Goal: Task Accomplishment & Management: Complete application form

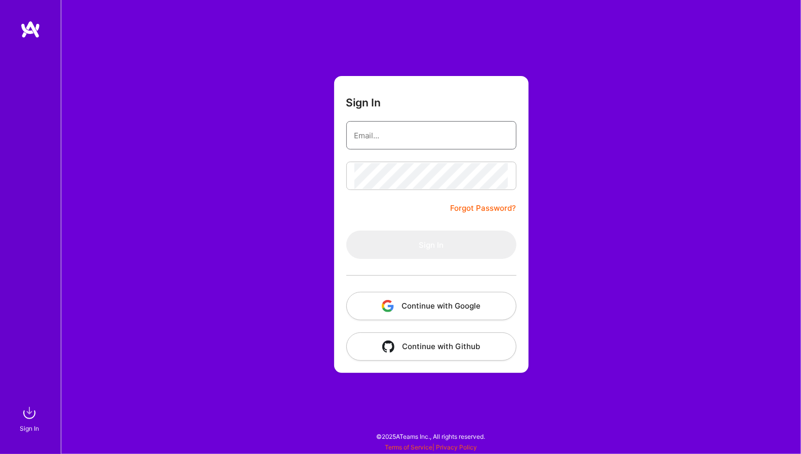
type input "[PERSON_NAME][EMAIL_ADDRESS][PERSON_NAME][DOMAIN_NAME]"
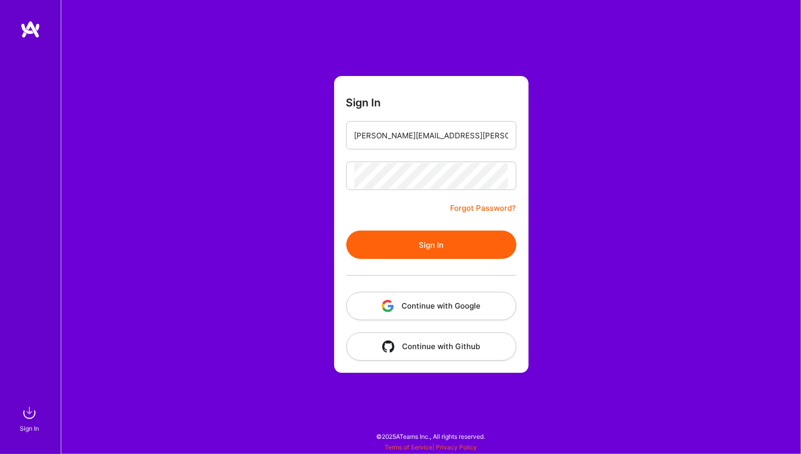
drag, startPoint x: 403, startPoint y: 242, endPoint x: 351, endPoint y: 239, distance: 52.3
click at [402, 242] on button "Sign In" at bounding box center [432, 245] width 170 height 28
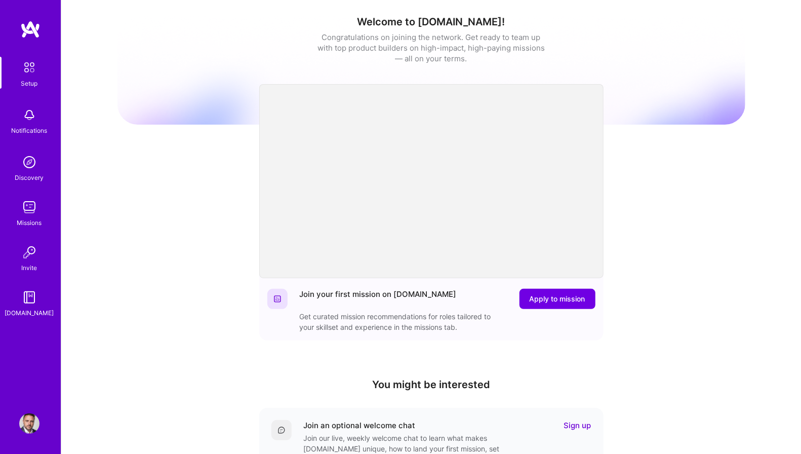
click at [28, 204] on img at bounding box center [29, 207] width 20 height 20
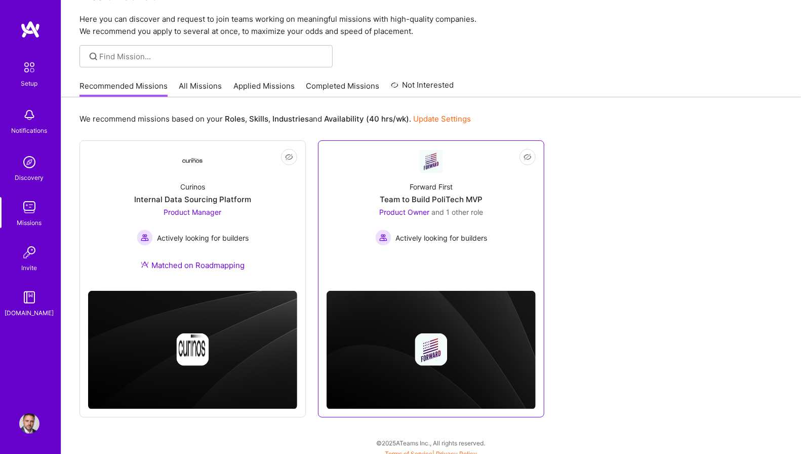
scroll to position [28, 0]
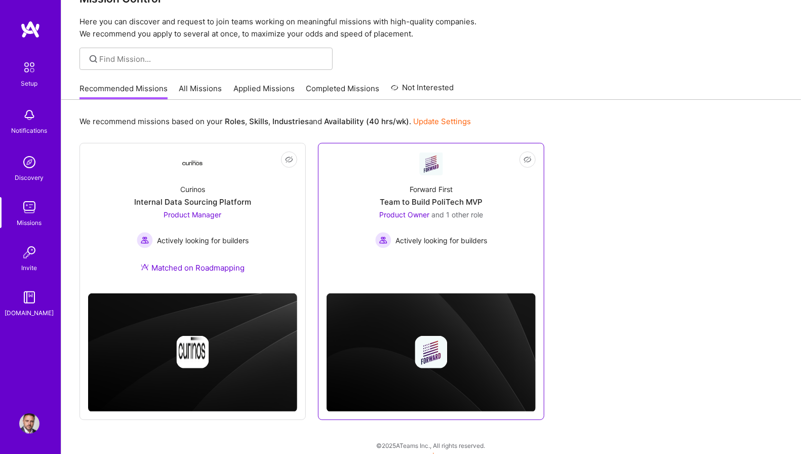
click at [481, 197] on div "Team to Build PoliTech MVP" at bounding box center [431, 202] width 103 height 11
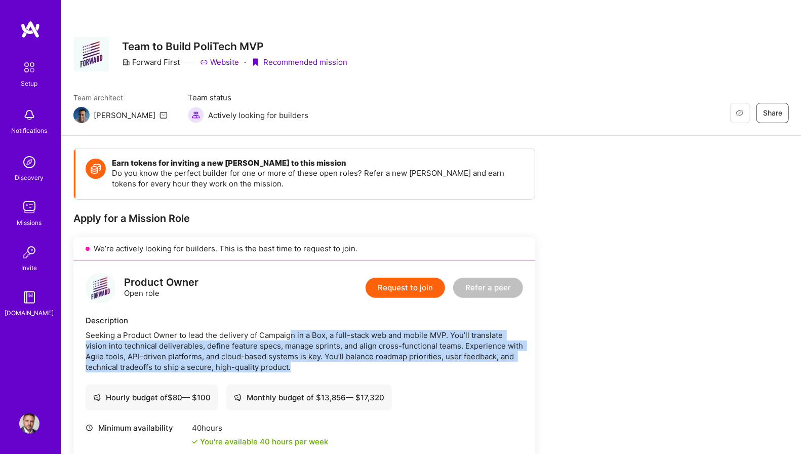
drag, startPoint x: 293, startPoint y: 333, endPoint x: 329, endPoint y: 359, distance: 44.0
click at [332, 361] on div "Seeking a Product Owner to lead the delivery of Campaign in a Box, a full-stack…" at bounding box center [305, 351] width 438 height 43
click at [294, 353] on div "Seeking a Product Owner to lead the delivery of Campaign in a Box, a full-stack…" at bounding box center [305, 351] width 438 height 43
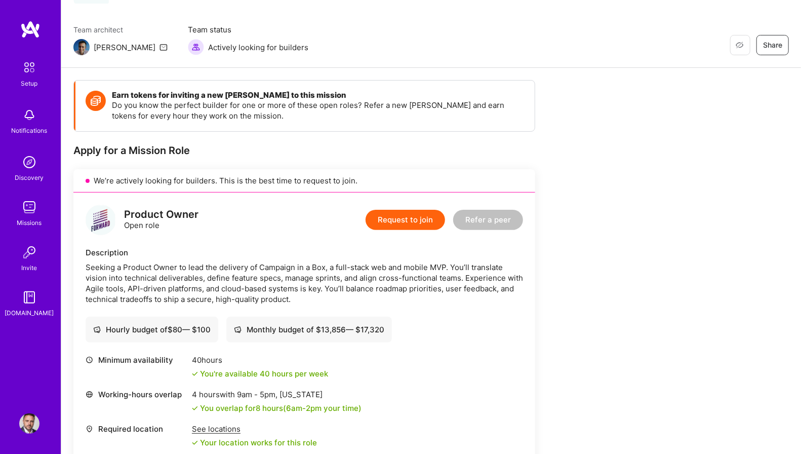
scroll to position [79, 0]
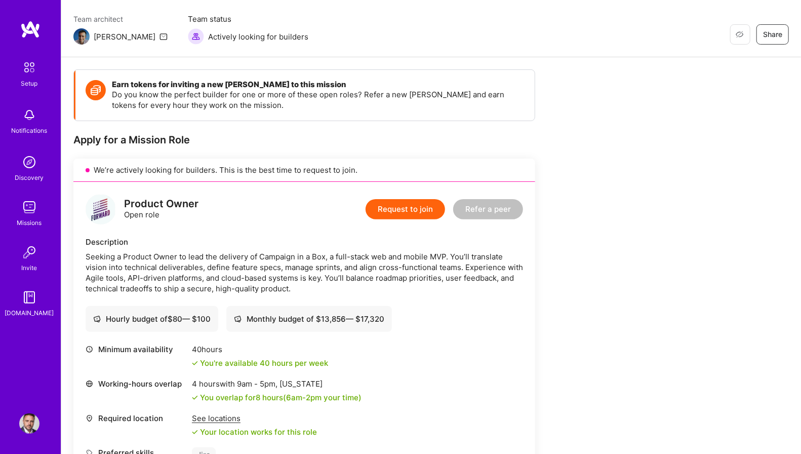
click at [416, 207] on button "Request to join" at bounding box center [406, 209] width 80 height 20
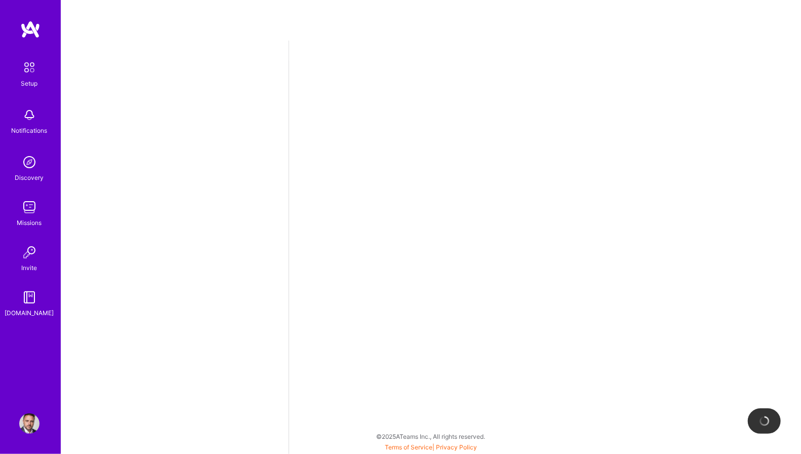
select select "US"
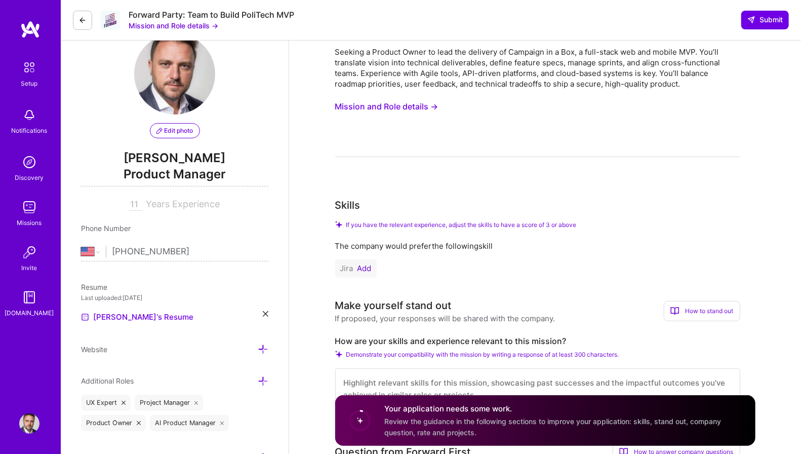
scroll to position [28, 0]
click at [367, 264] on button "Add" at bounding box center [365, 267] width 14 height 8
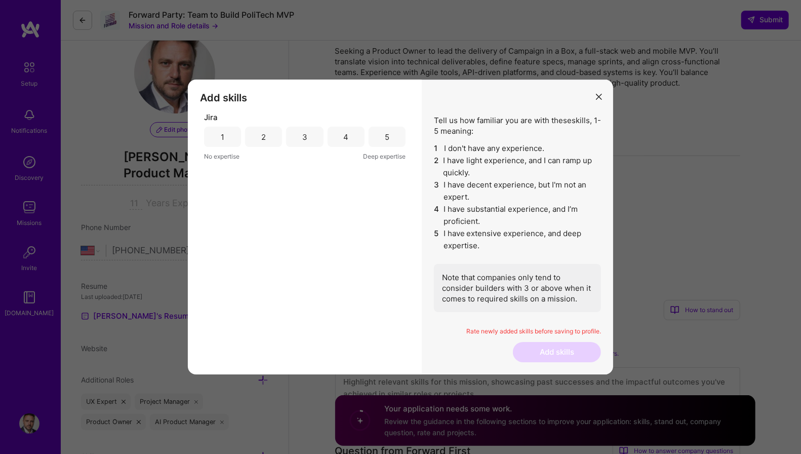
click at [393, 139] on div "5" at bounding box center [387, 137] width 37 height 20
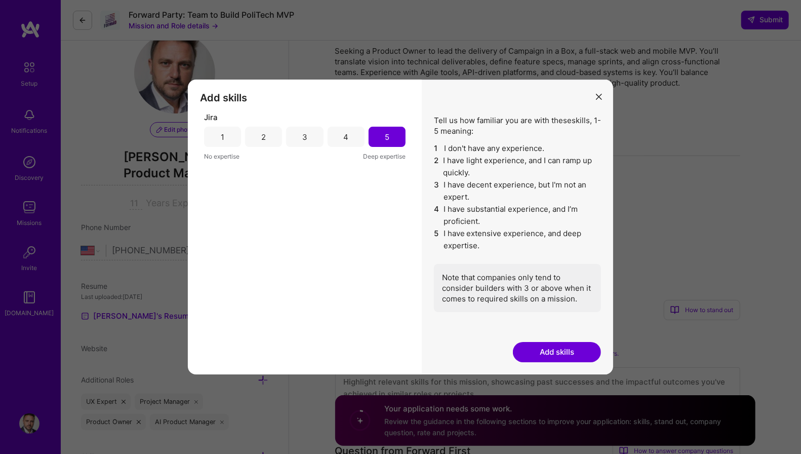
drag, startPoint x: 558, startPoint y: 353, endPoint x: 542, endPoint y: 310, distance: 46.0
click at [558, 352] on button "Add skills" at bounding box center [557, 352] width 88 height 20
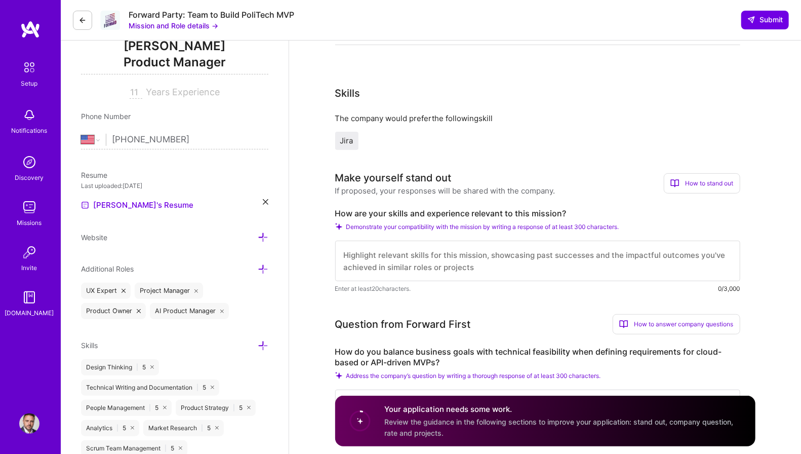
scroll to position [142, 0]
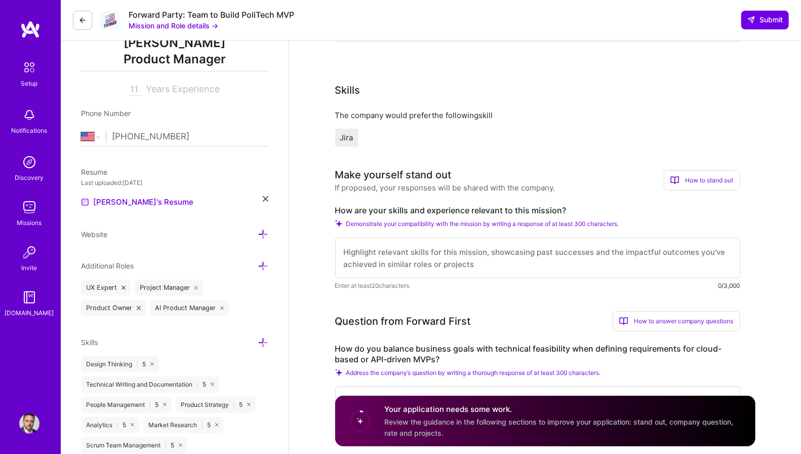
click at [524, 255] on textarea at bounding box center [537, 258] width 405 height 41
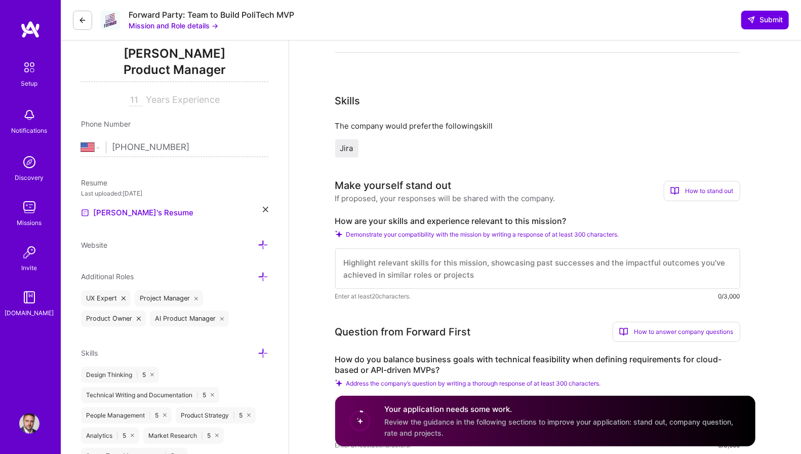
scroll to position [132, 0]
click at [503, 258] on textarea at bounding box center [537, 268] width 405 height 41
paste textarea "I bring a decade of product management experience across [GEOGRAPHIC_DATA], Saa…"
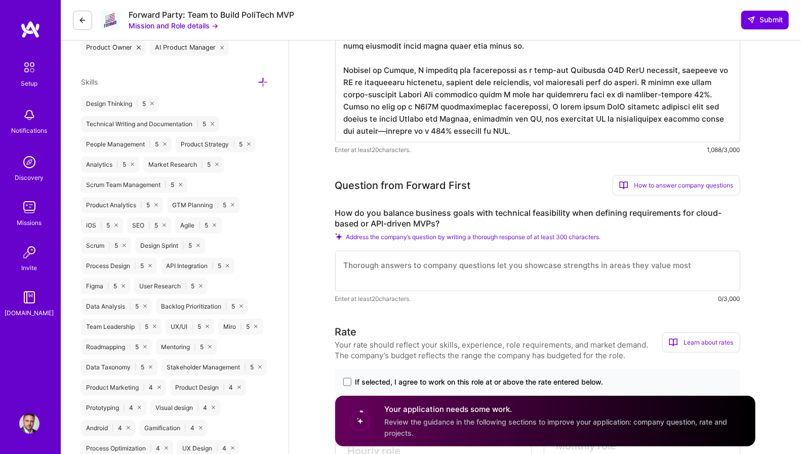
scroll to position [403, 0]
type textarea "I bring a decade of product management experience across [GEOGRAPHIC_DATA], Saa…"
click at [504, 267] on textarea at bounding box center [537, 271] width 405 height 41
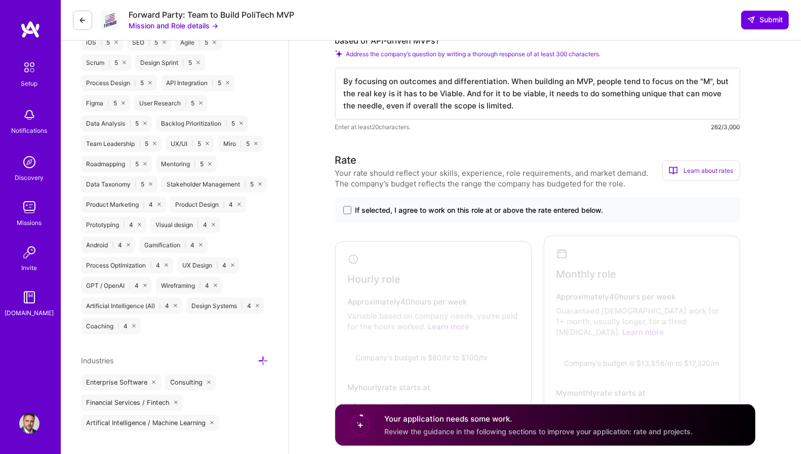
scroll to position [590, 0]
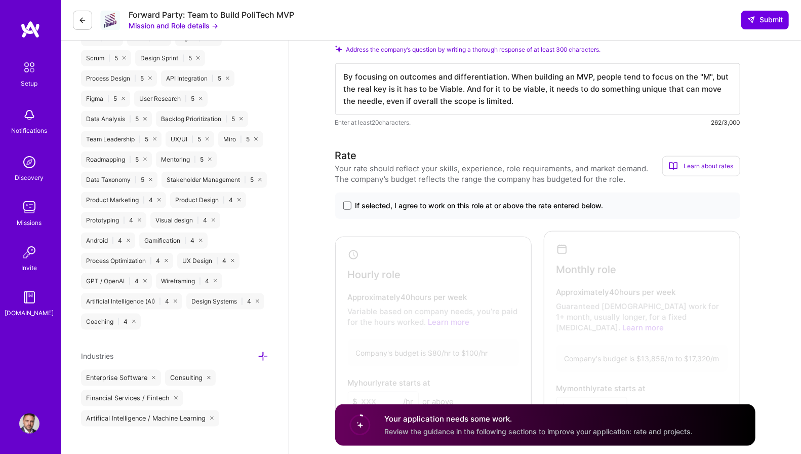
type textarea "By focusing on outcomes and differentiation. When building an MVP, people tend …"
drag, startPoint x: 346, startPoint y: 195, endPoint x: 356, endPoint y: 193, distance: 10.8
click at [345, 202] on span at bounding box center [347, 206] width 8 height 8
click at [0, 0] on input "If selected, I agree to work on this role at or above the rate entered below." at bounding box center [0, 0] width 0 height 0
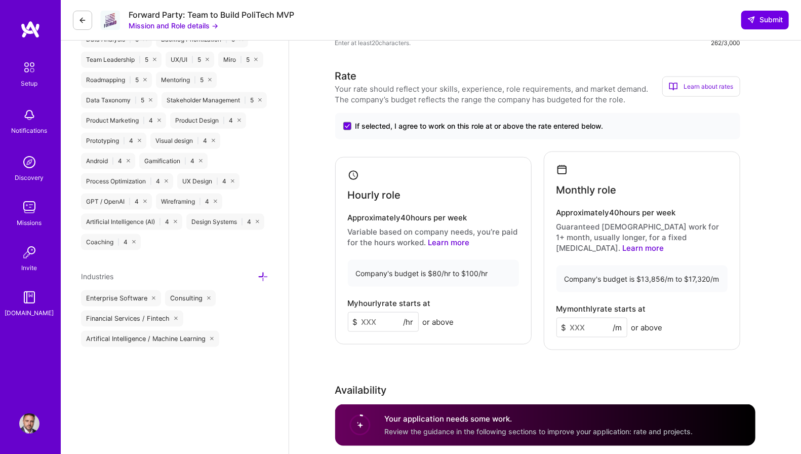
scroll to position [680, 0]
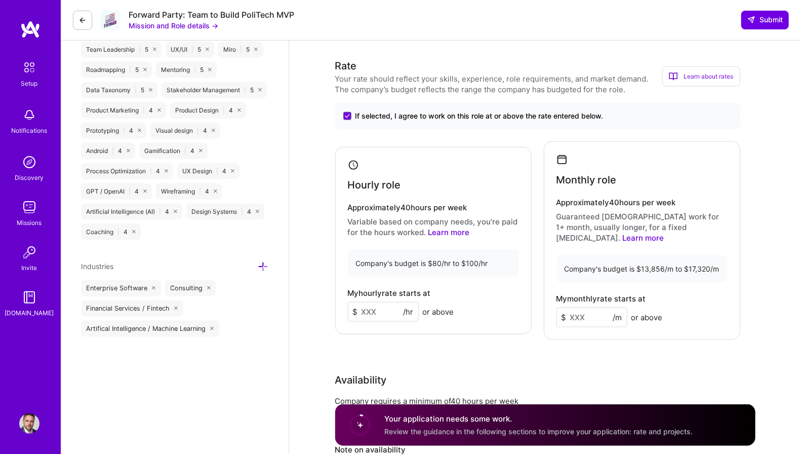
click at [600, 308] on input at bounding box center [592, 318] width 71 height 20
type input "16000"
click at [381, 302] on input at bounding box center [383, 312] width 71 height 20
type input "100"
click at [488, 342] on div "Rate Your rate should reflect your skills, experience, role requirements, and m…" at bounding box center [545, 286] width 420 height 457
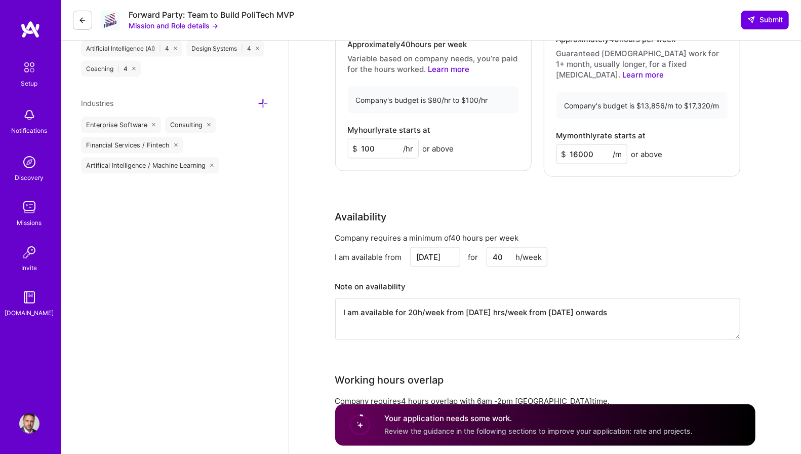
scroll to position [844, 0]
click at [445, 298] on textarea "I am available for 20h/week from [DATE] hrs/week from [DATE] onwards" at bounding box center [537, 319] width 405 height 42
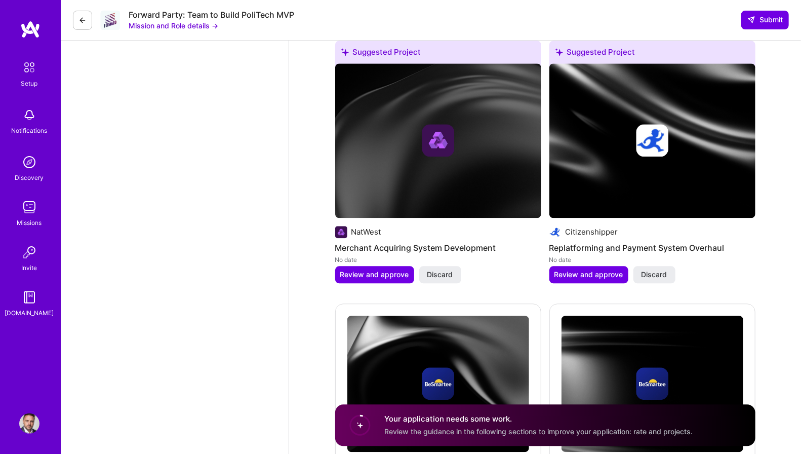
scroll to position [1339, 0]
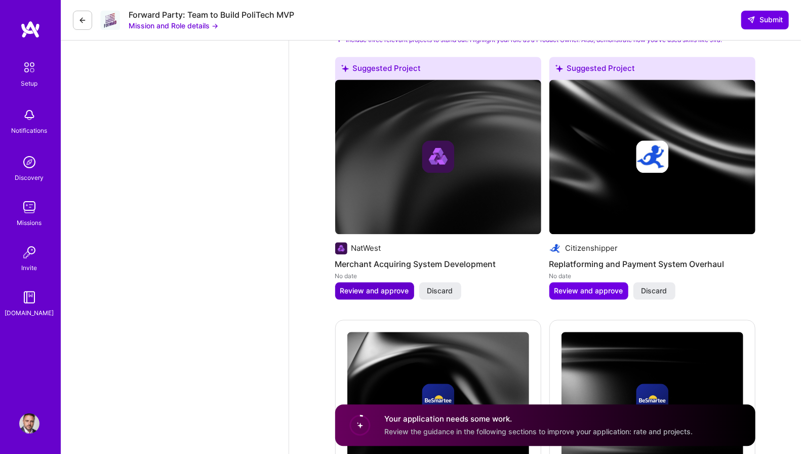
click at [369, 286] on span "Review and approve" at bounding box center [374, 291] width 69 height 10
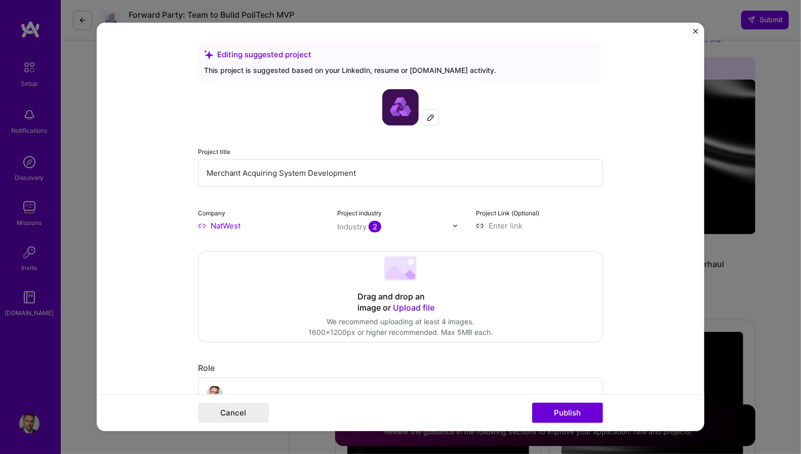
click at [697, 31] on img "Close" at bounding box center [696, 31] width 5 height 5
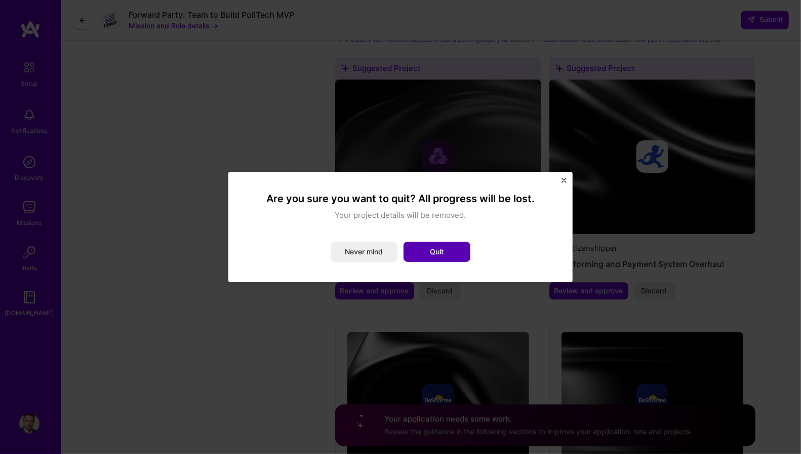
click at [434, 256] on button "Quit" at bounding box center [437, 252] width 67 height 20
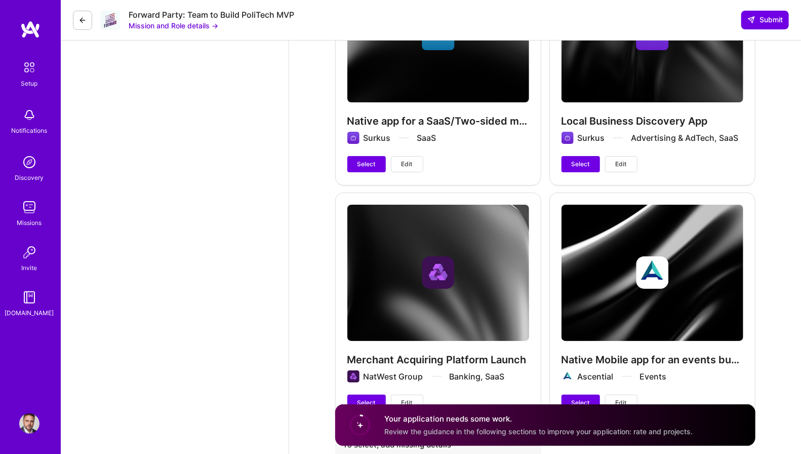
scroll to position [2187, 0]
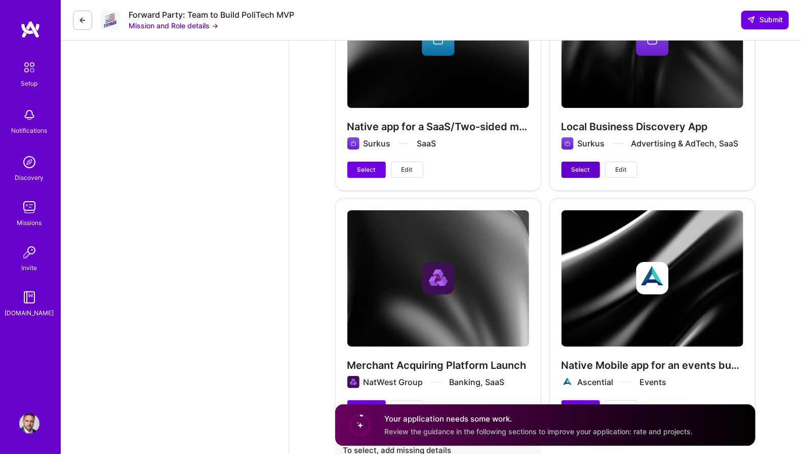
click at [584, 165] on span "Select" at bounding box center [581, 169] width 18 height 9
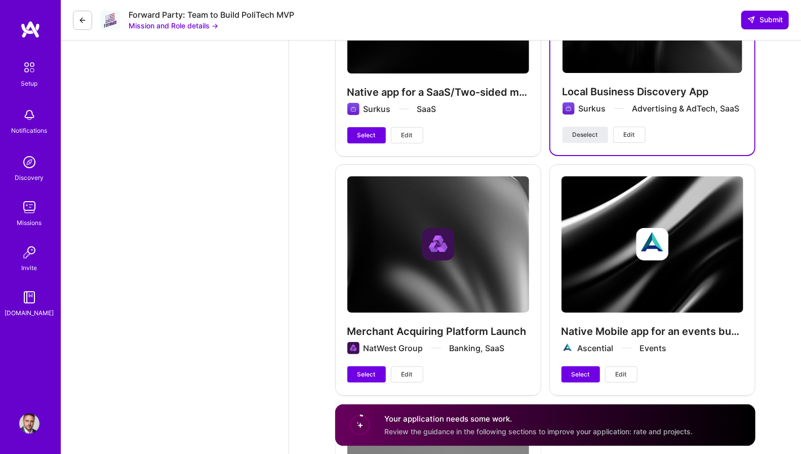
scroll to position [2232, 0]
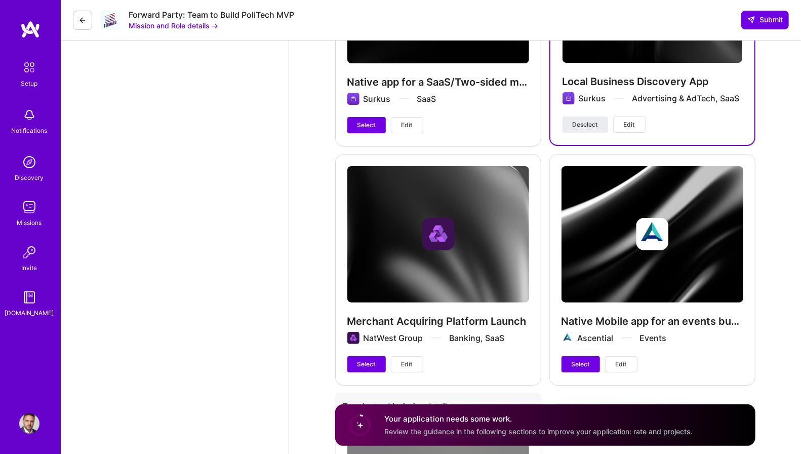
drag, startPoint x: 579, startPoint y: 333, endPoint x: 433, endPoint y: 272, distance: 158.3
click at [578, 360] on span "Select" at bounding box center [581, 364] width 18 height 9
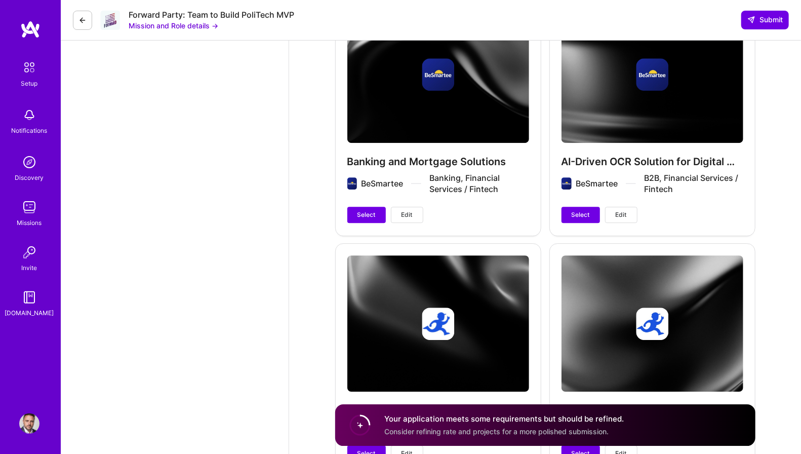
scroll to position [1665, 0]
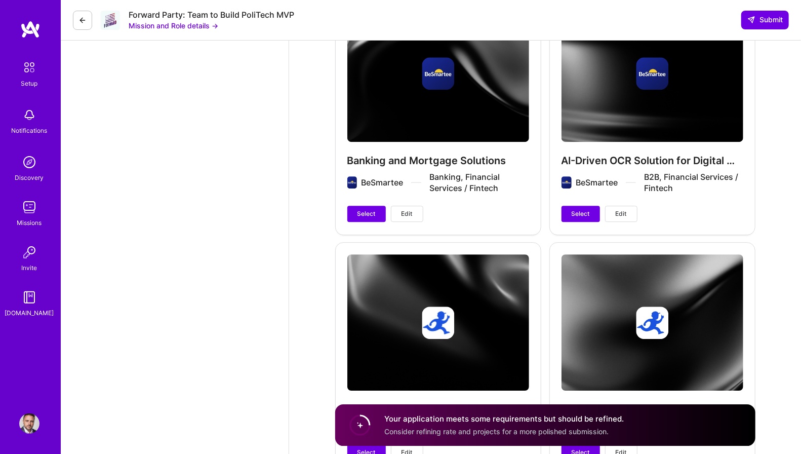
drag, startPoint x: 384, startPoint y: 186, endPoint x: 376, endPoint y: 186, distance: 7.1
click at [384, 206] on button "Select" at bounding box center [367, 214] width 39 height 16
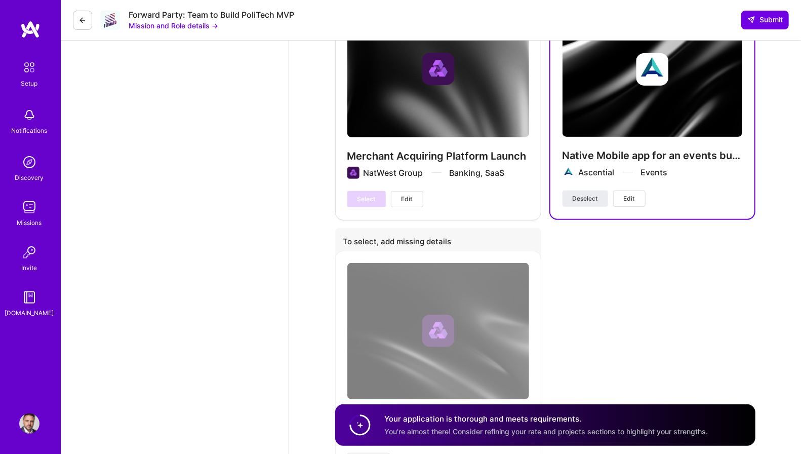
scroll to position [2478, 0]
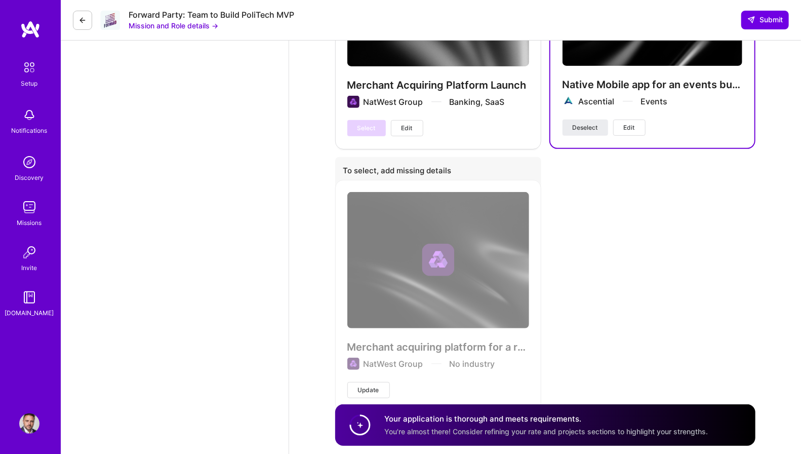
drag, startPoint x: 758, startPoint y: 24, endPoint x: 733, endPoint y: 35, distance: 27.4
click at [758, 24] on span "Submit" at bounding box center [765, 20] width 35 height 10
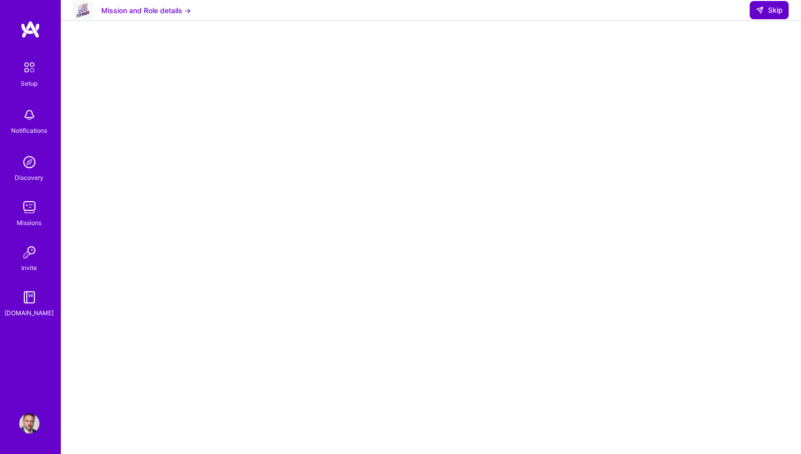
click at [778, 15] on span "Skip" at bounding box center [769, 10] width 27 height 10
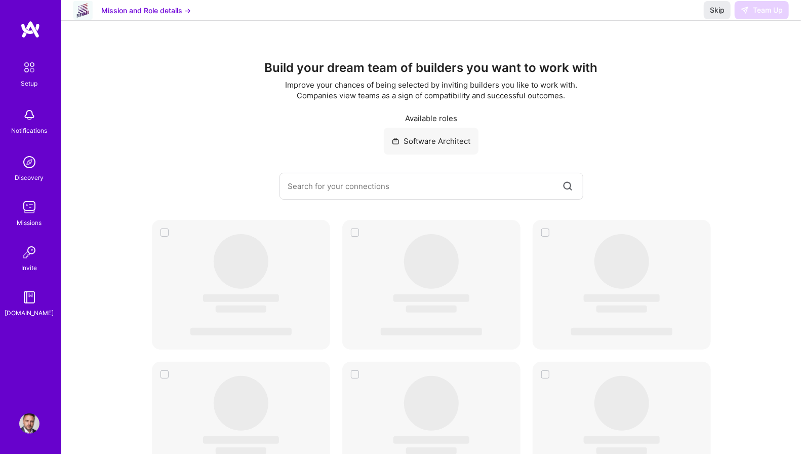
scroll to position [5, 0]
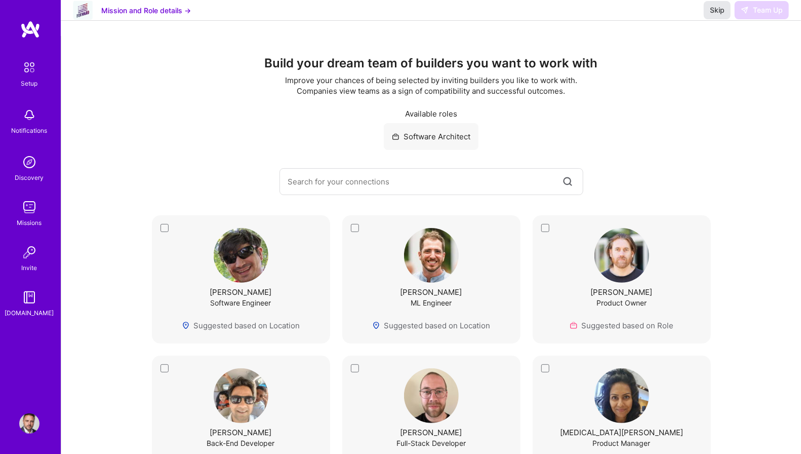
click at [716, 15] on span "Skip" at bounding box center [717, 10] width 15 height 10
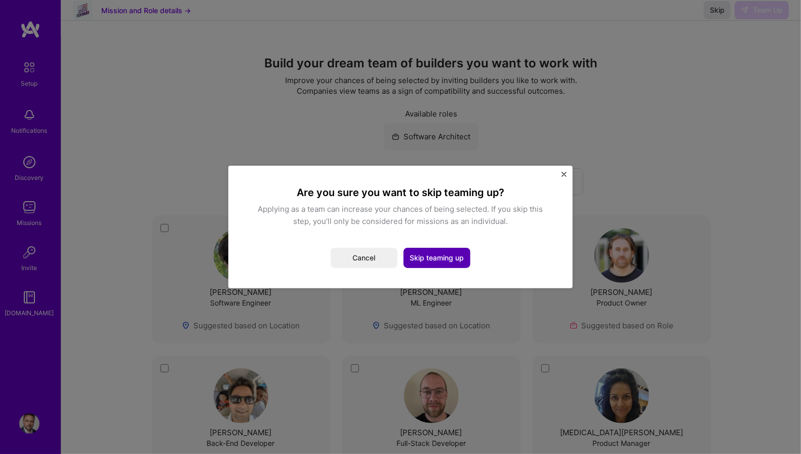
click at [433, 253] on button "Skip teaming up" at bounding box center [437, 258] width 67 height 20
